Goal: Check status: Check status

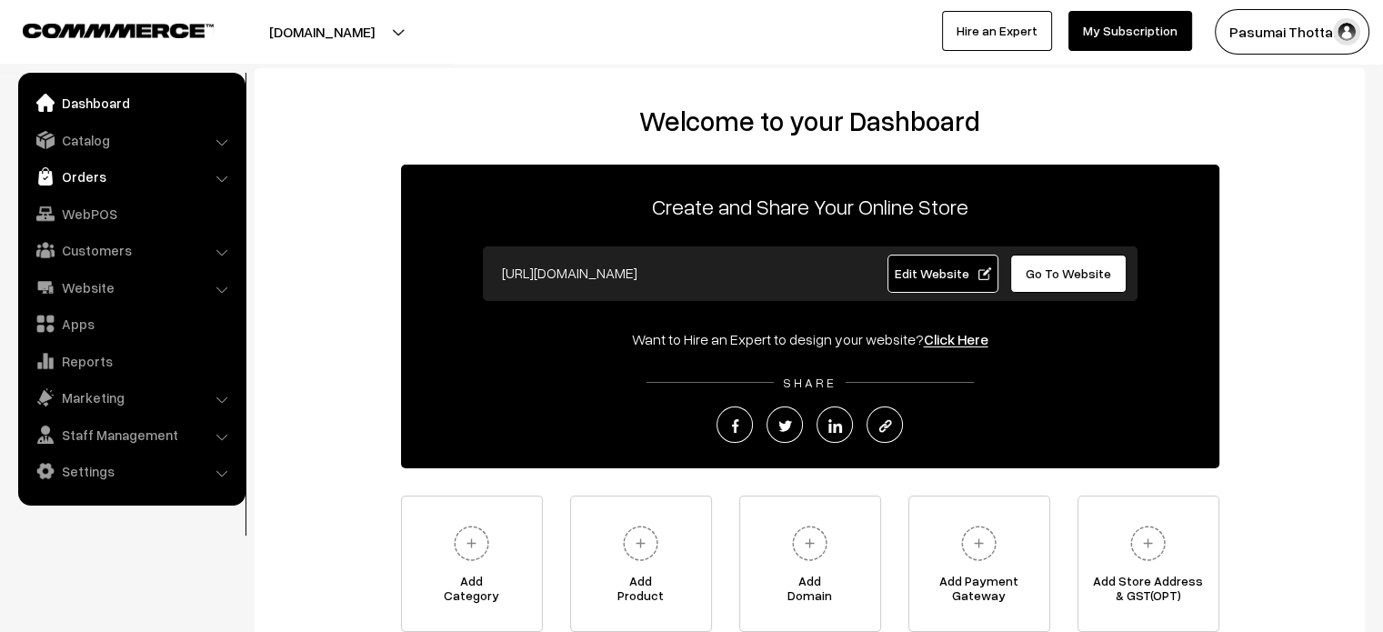
click at [71, 172] on link "Orders" at bounding box center [131, 176] width 216 height 33
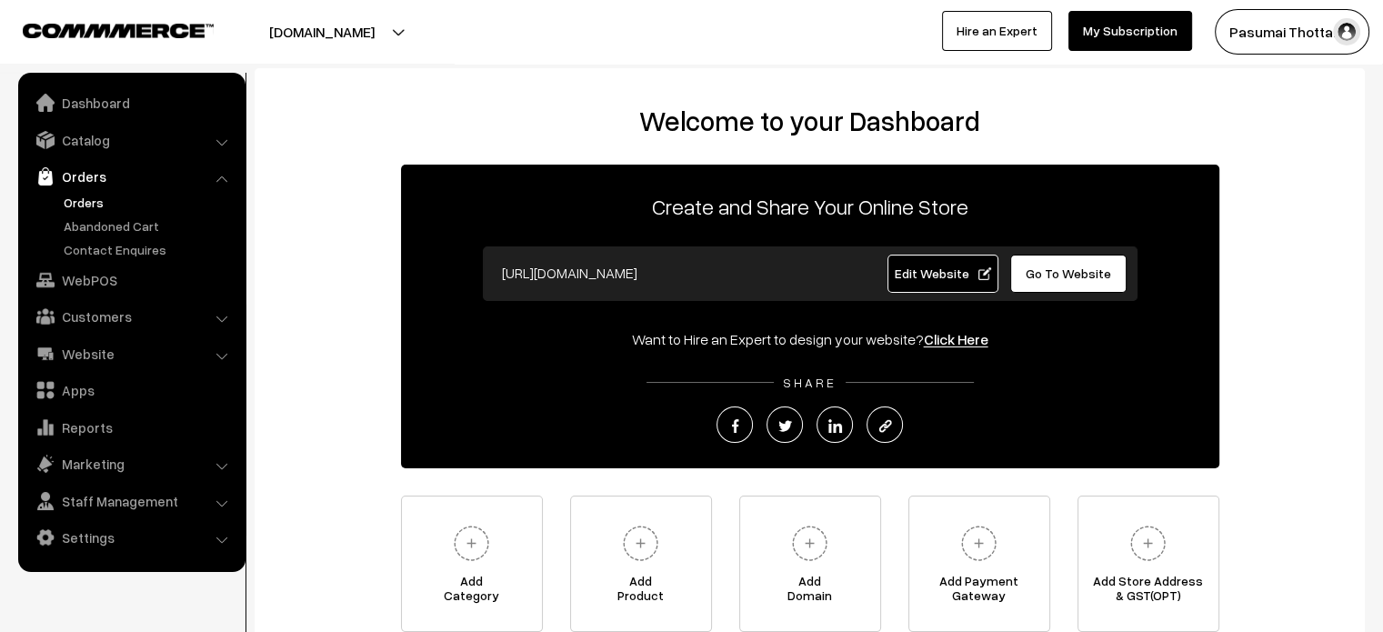
click at [106, 196] on link "Orders" at bounding box center [149, 202] width 180 height 19
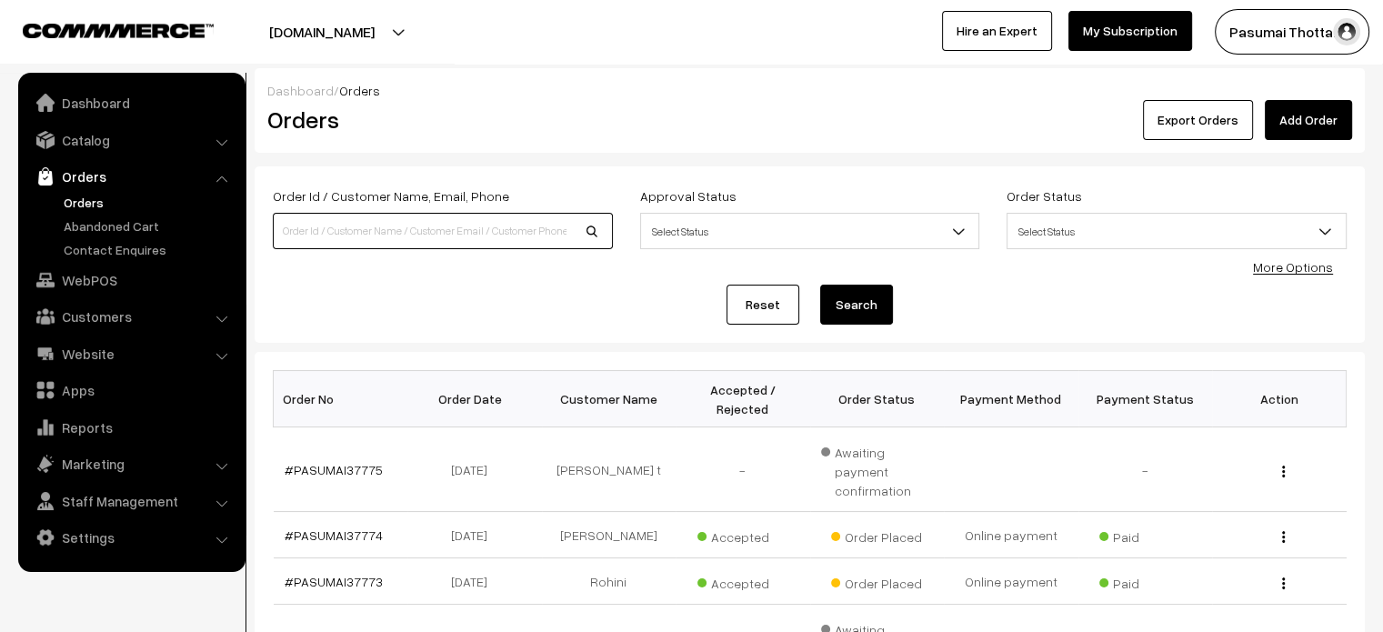
click at [429, 225] on input at bounding box center [443, 231] width 340 height 36
type input "36780"
click at [820, 285] on button "Search" at bounding box center [856, 305] width 73 height 40
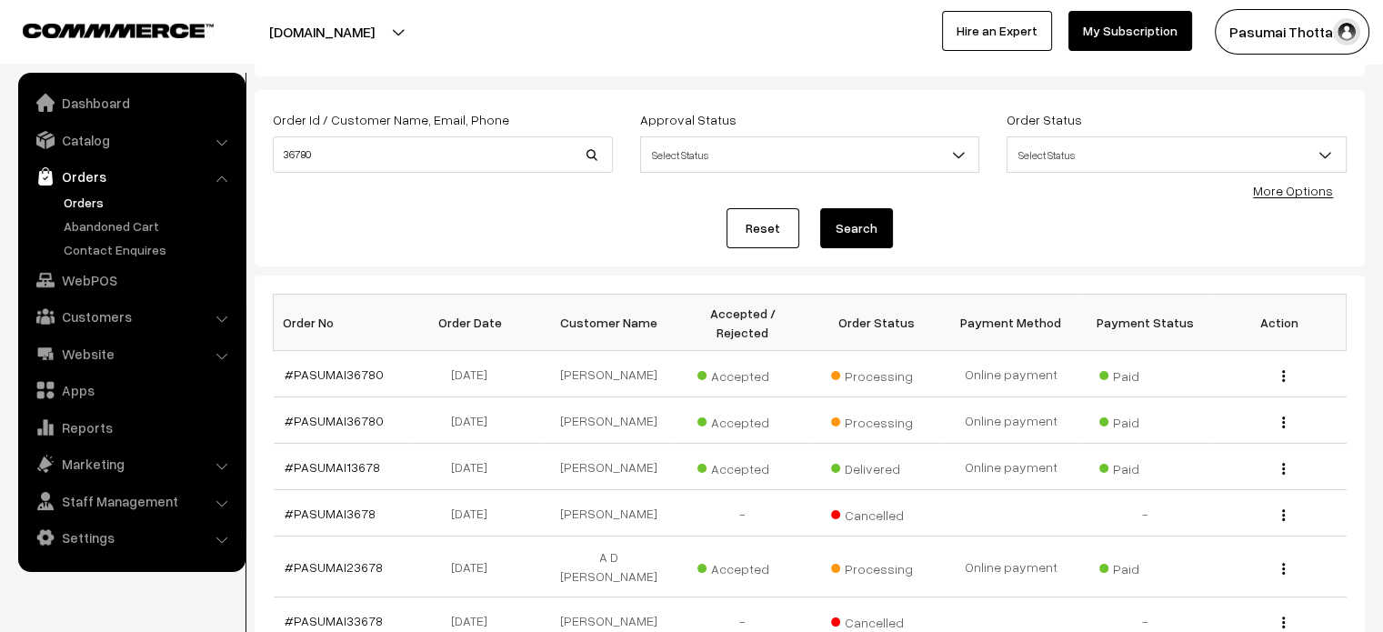
scroll to position [80, 0]
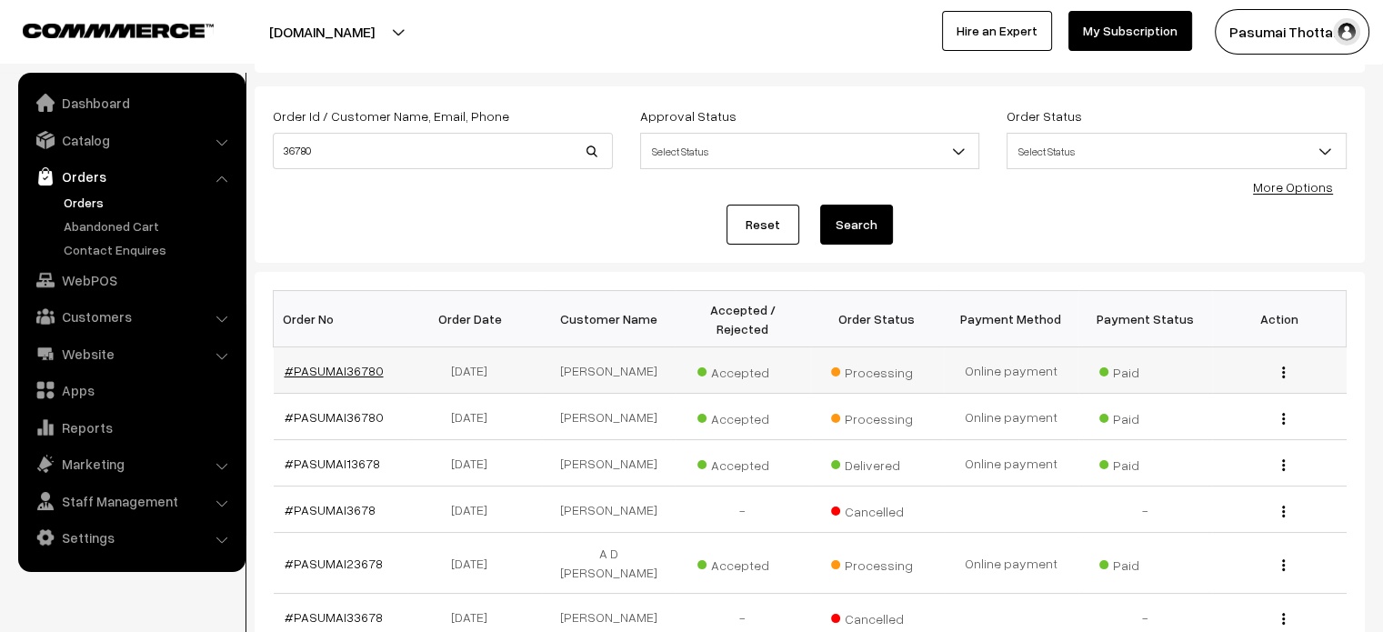
click at [333, 363] on link "#PASUMAI36780" at bounding box center [334, 370] width 99 height 15
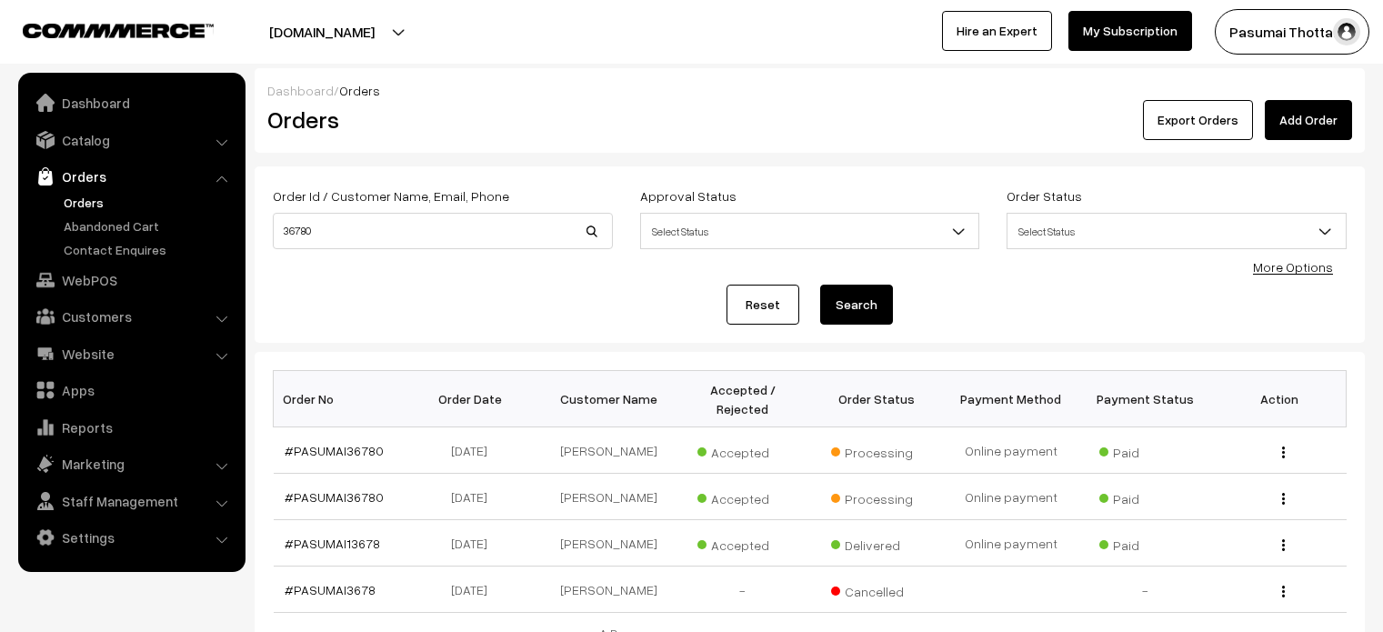
scroll to position [80, 0]
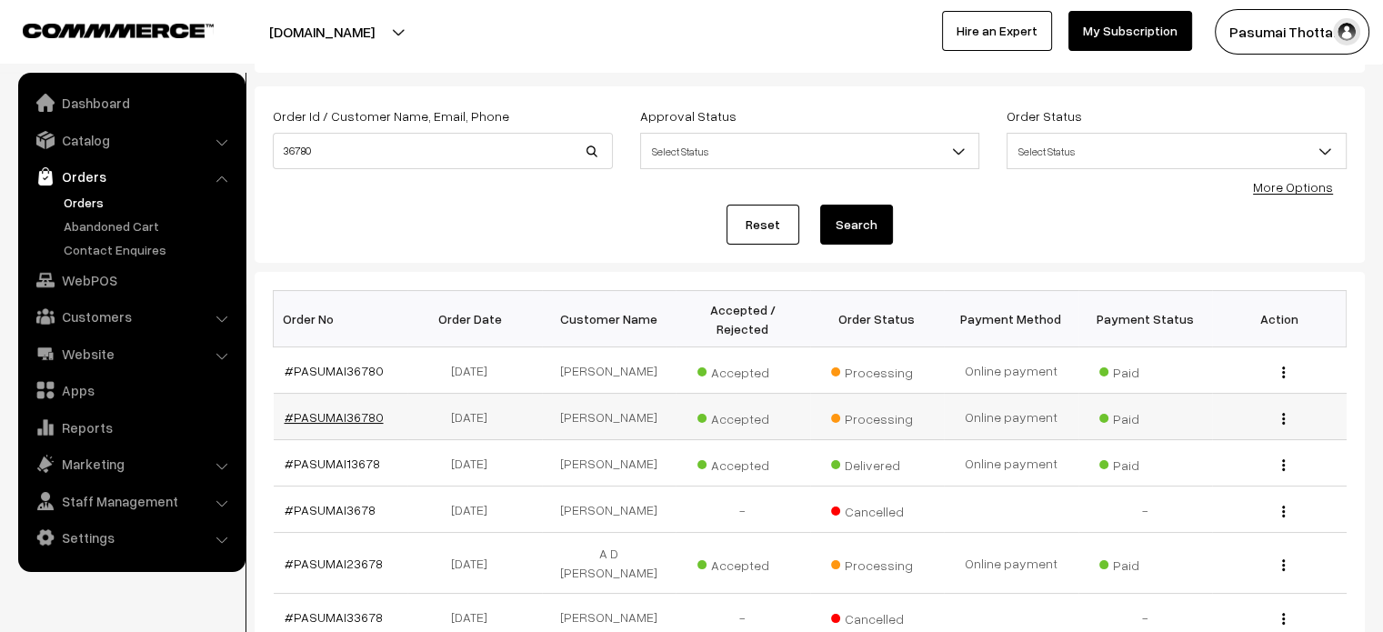
click at [335, 409] on link "#PASUMAI36780" at bounding box center [334, 416] width 99 height 15
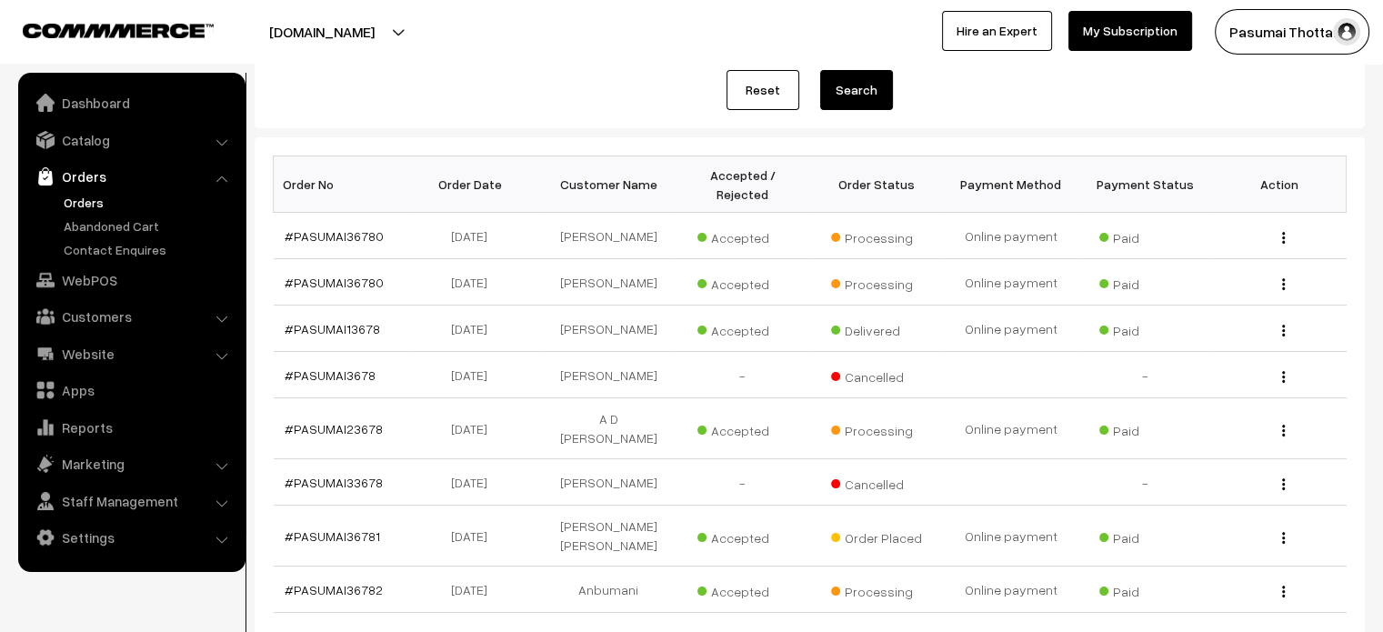
scroll to position [211, 0]
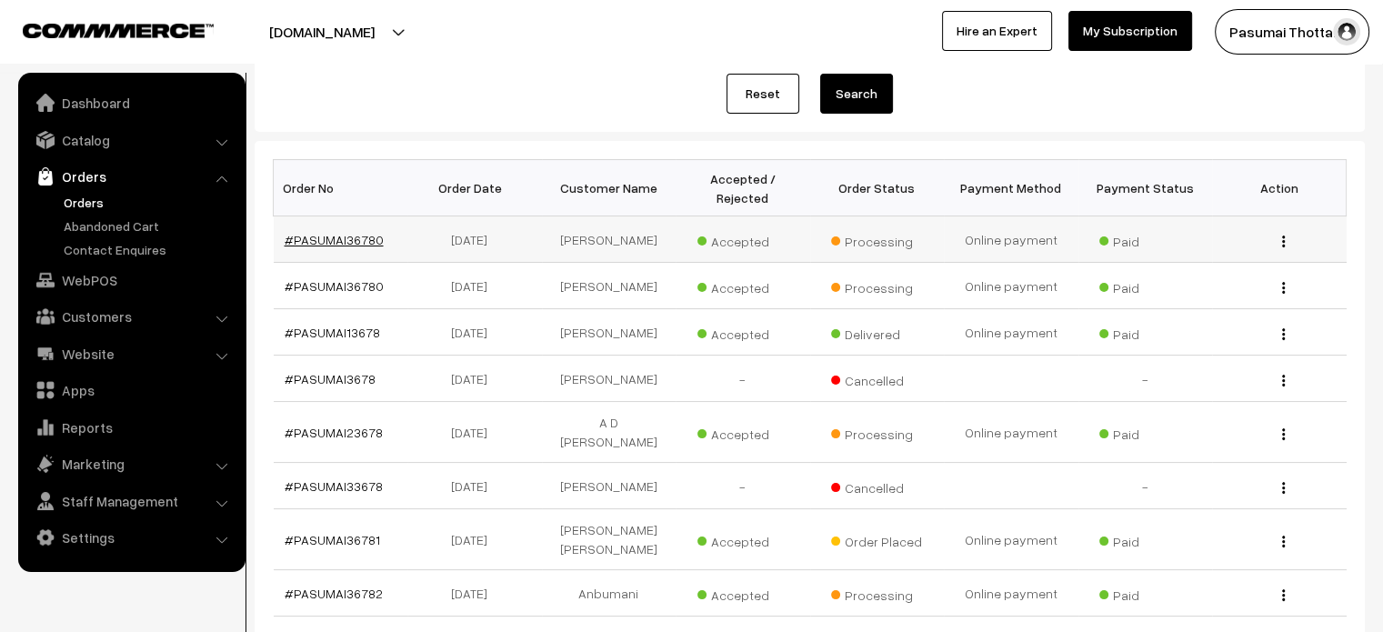
click at [340, 232] on link "#PASUMAI36780" at bounding box center [334, 239] width 99 height 15
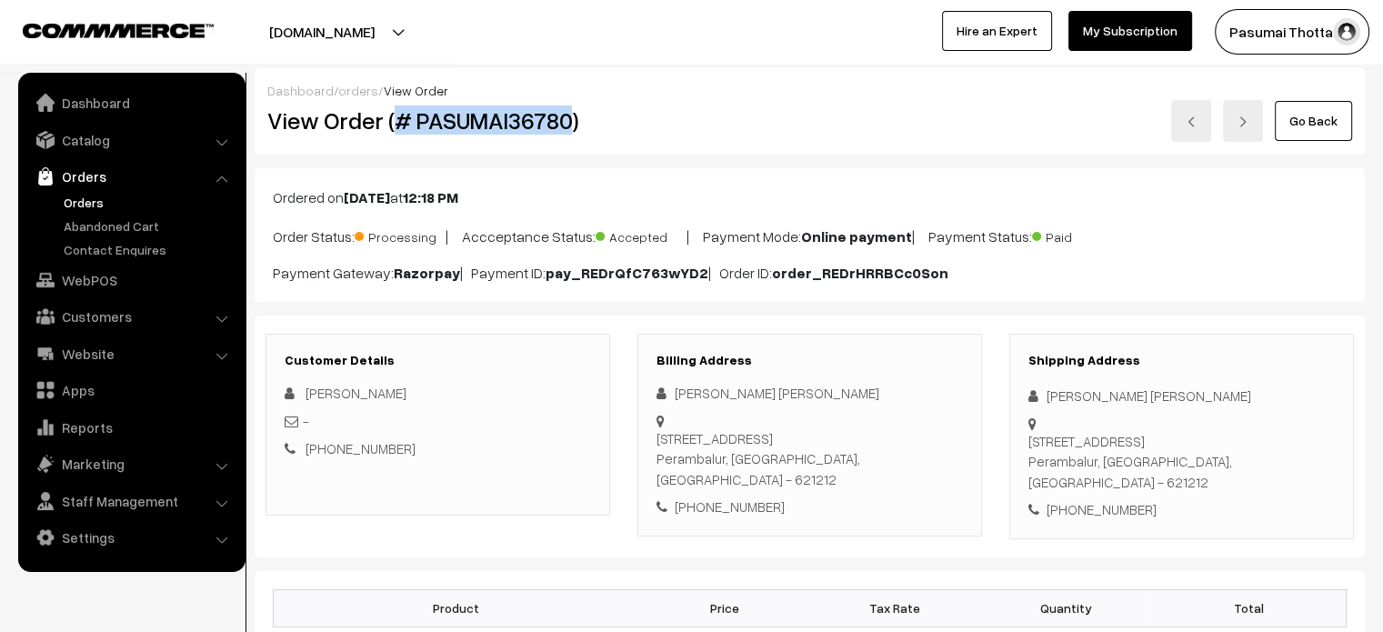
drag, startPoint x: 394, startPoint y: 120, endPoint x: 568, endPoint y: 121, distance: 173.7
click at [568, 121] on h2 "View Order (# PASUMAI36780)" at bounding box center [439, 120] width 344 height 28
copy h2 "# PASUMAI36780"
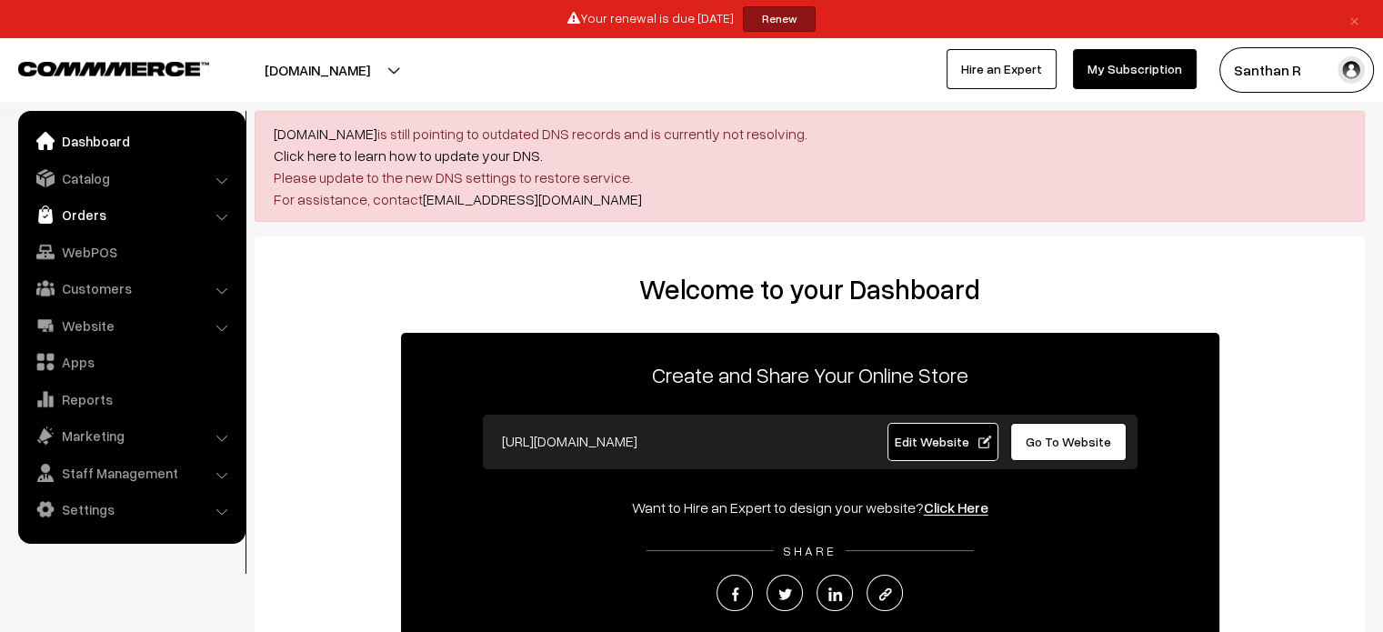
click at [106, 210] on link "Orders" at bounding box center [131, 214] width 216 height 33
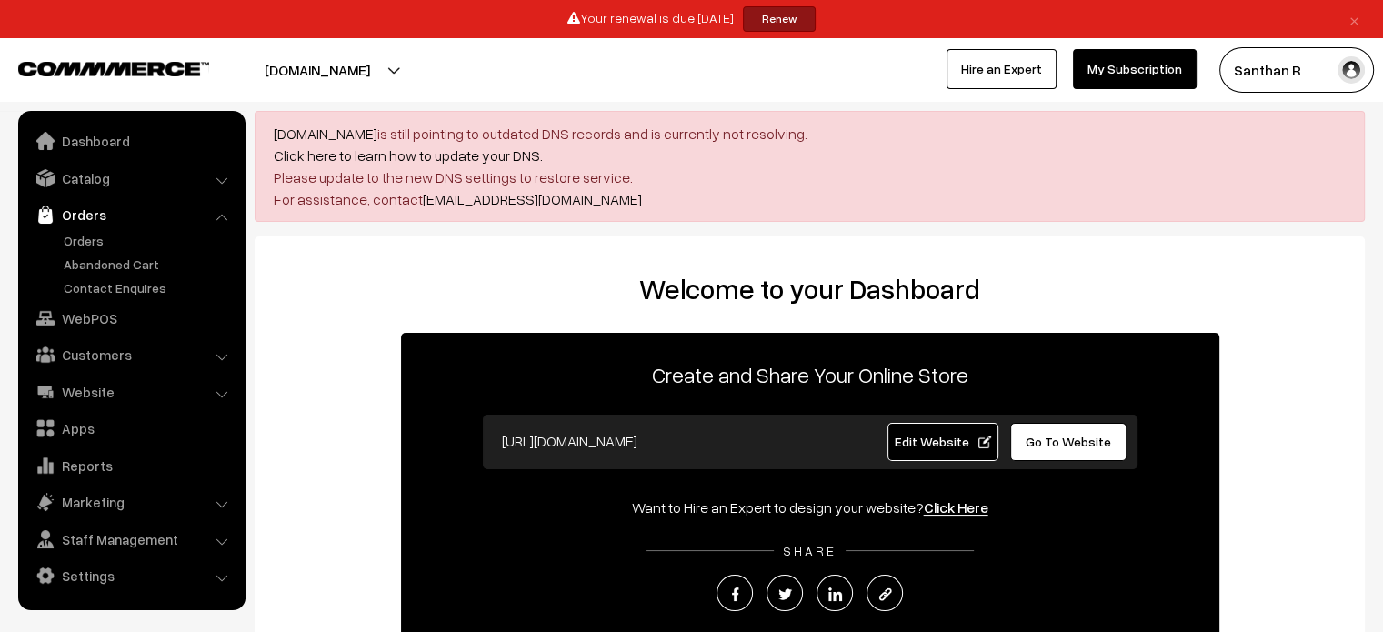
click at [90, 229] on link "Orders" at bounding box center [131, 214] width 216 height 33
click at [90, 238] on link "Orders" at bounding box center [149, 240] width 180 height 19
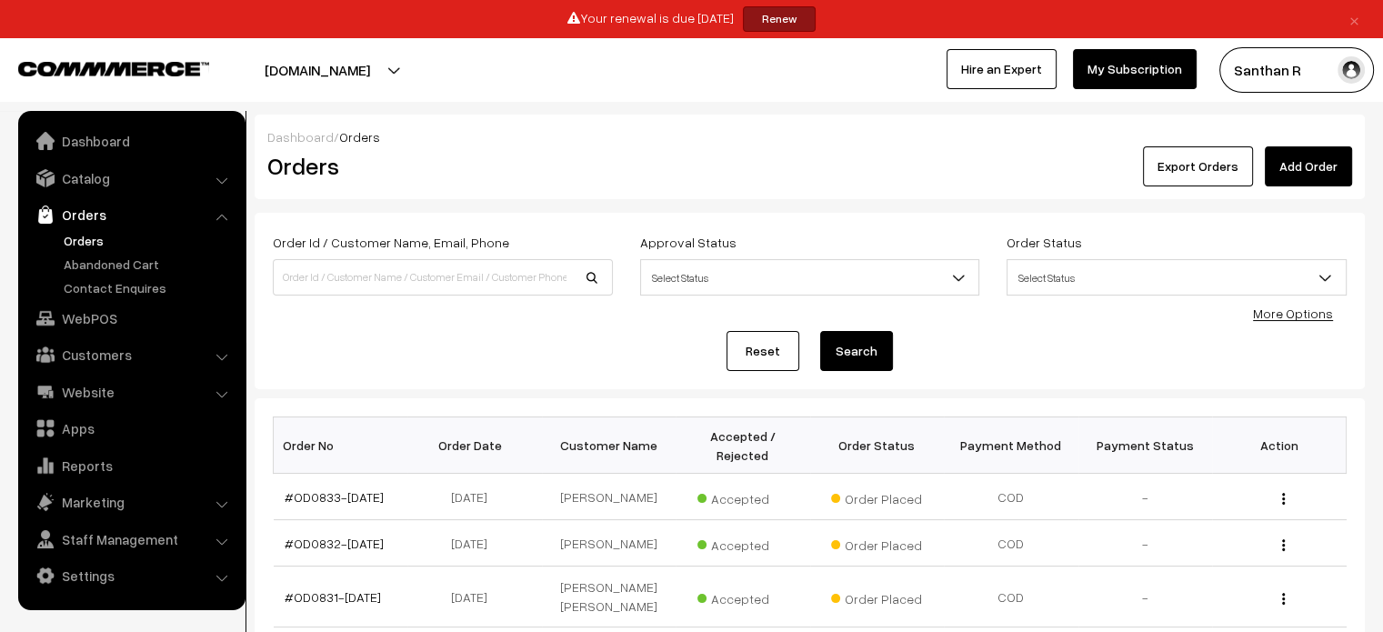
scroll to position [123, 0]
